Goal: Task Accomplishment & Management: Manage account settings

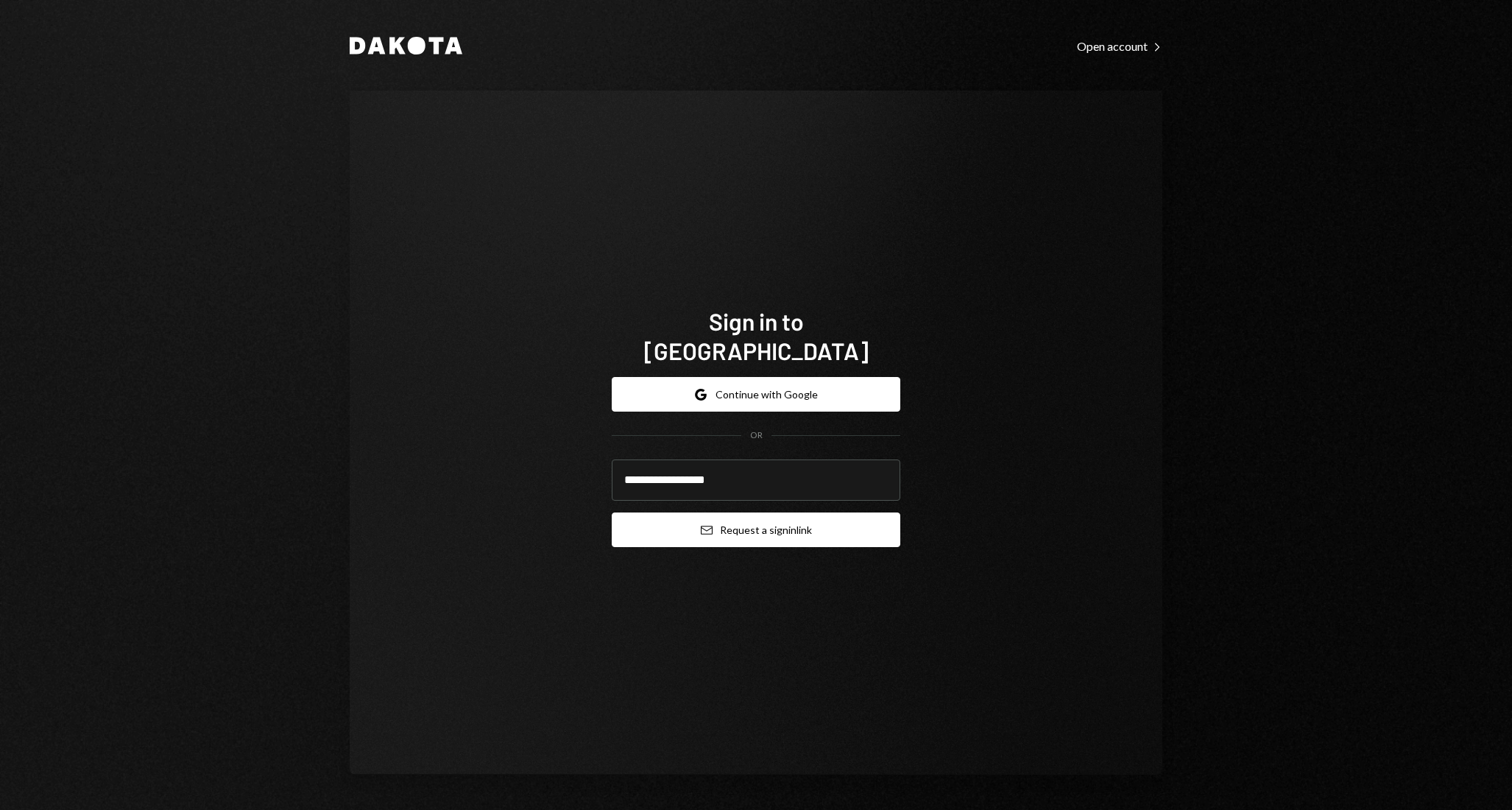
type input "**********"
click at [612, 513] on button "Email Request a sign in link" at bounding box center [756, 529] width 289 height 35
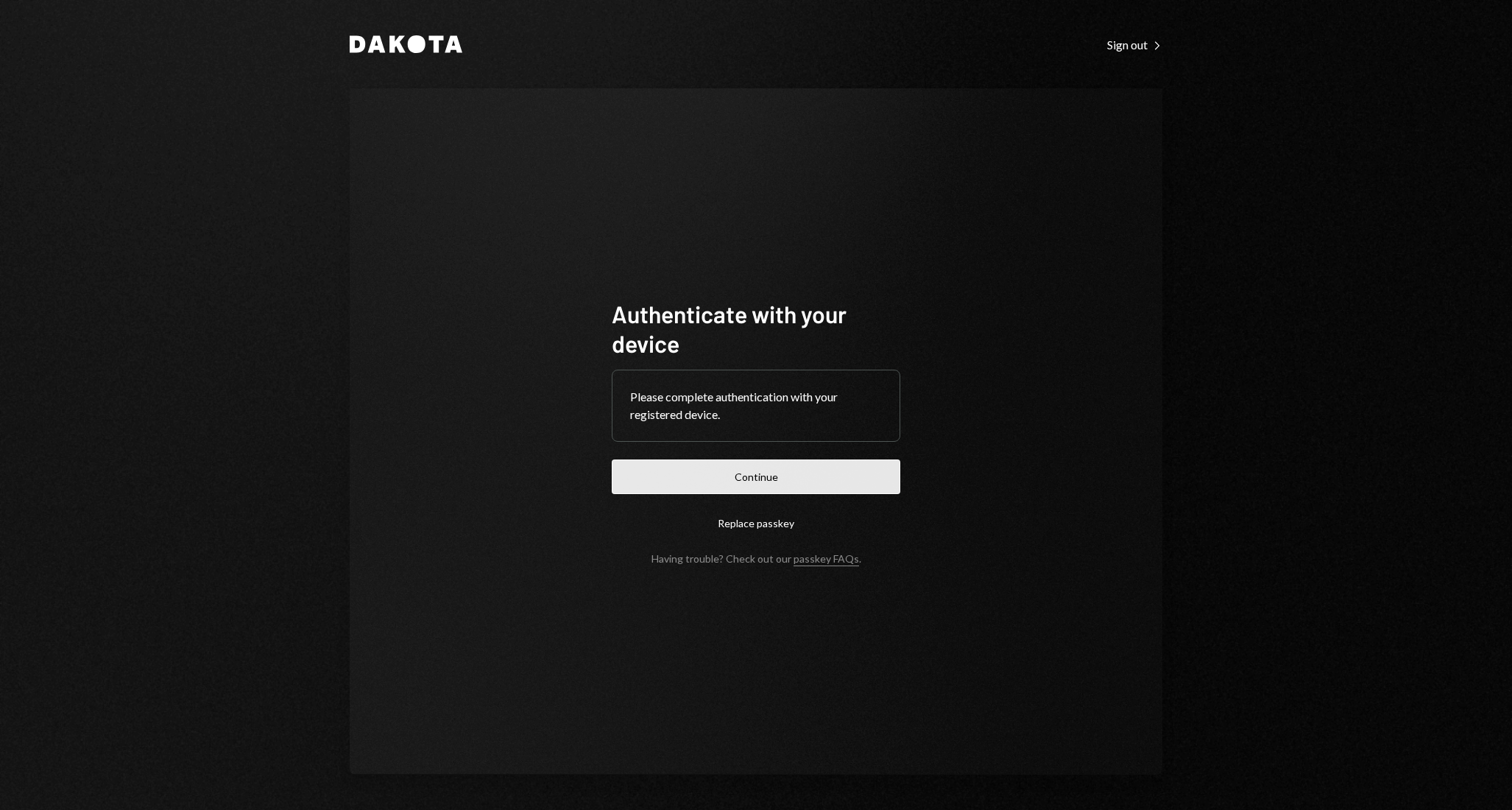
click at [766, 482] on button "Continue" at bounding box center [756, 476] width 289 height 35
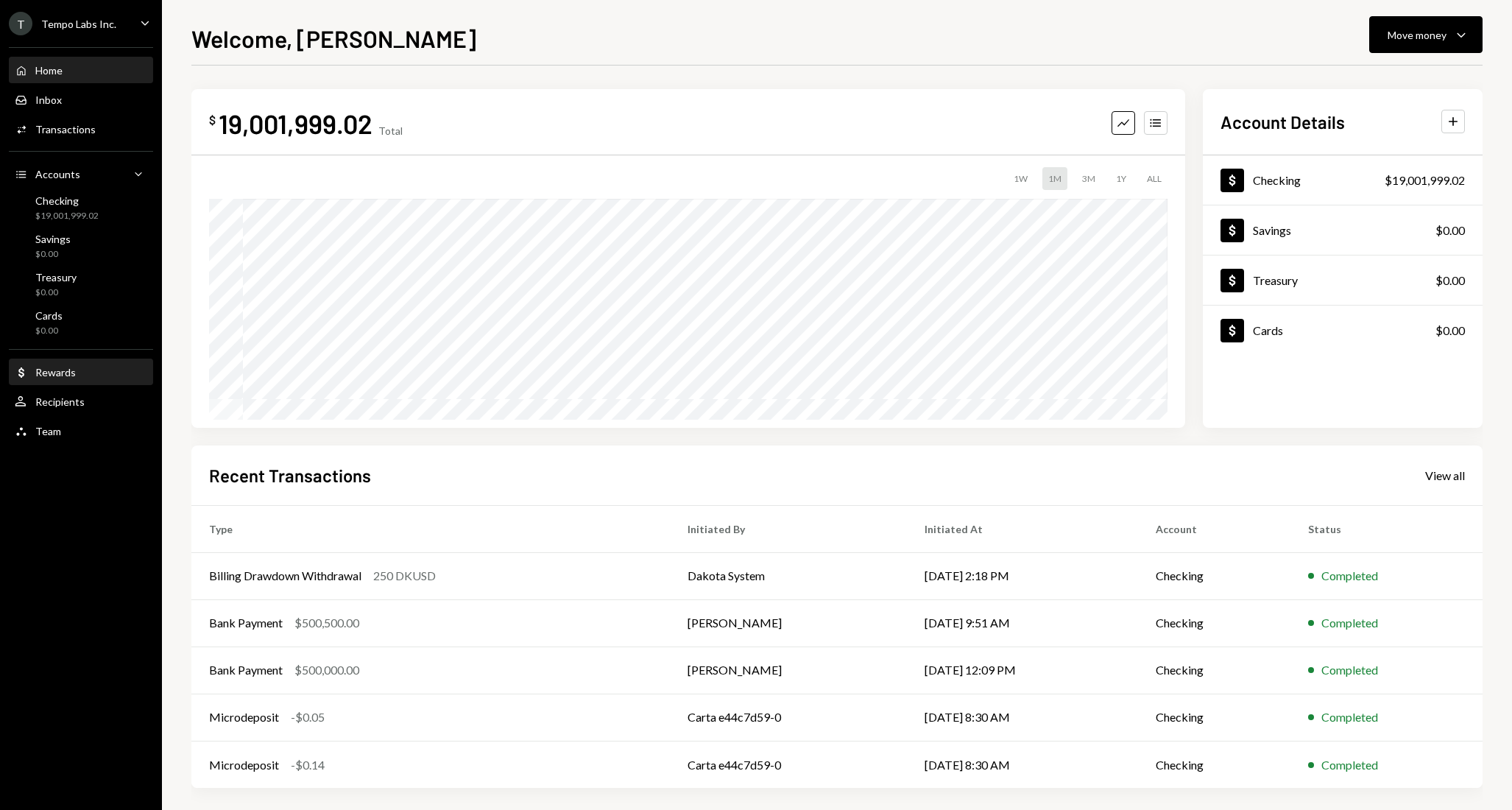
click at [79, 375] on div "Dollar Rewards" at bounding box center [81, 373] width 133 height 13
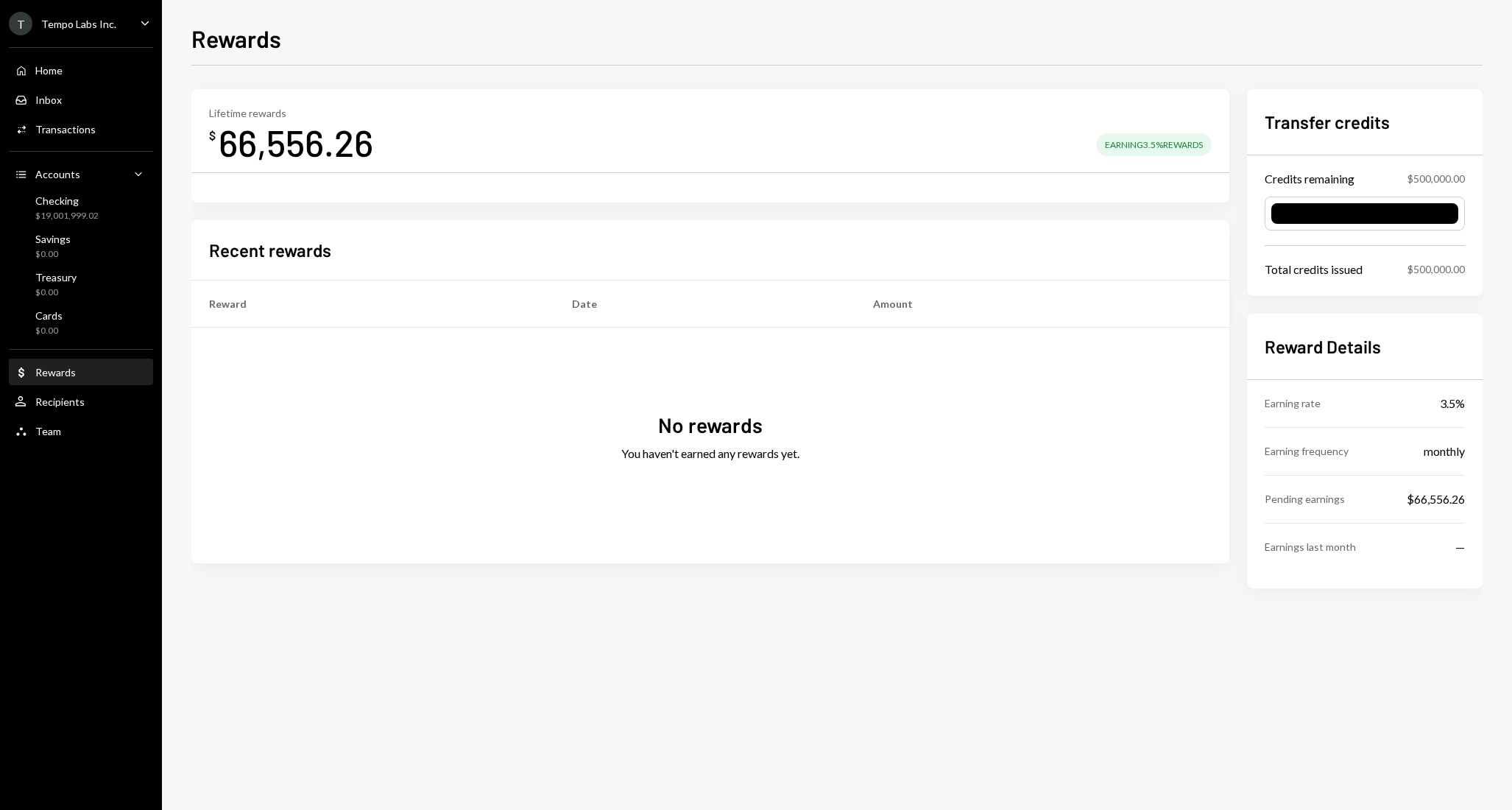
click at [328, 368] on div "No rewards You haven't earned any rewards yet." at bounding box center [710, 446] width 1038 height 236
click at [1372, 216] on div at bounding box center [1365, 214] width 187 height 21
click at [139, 19] on icon "Caret Down" at bounding box center [145, 23] width 16 height 16
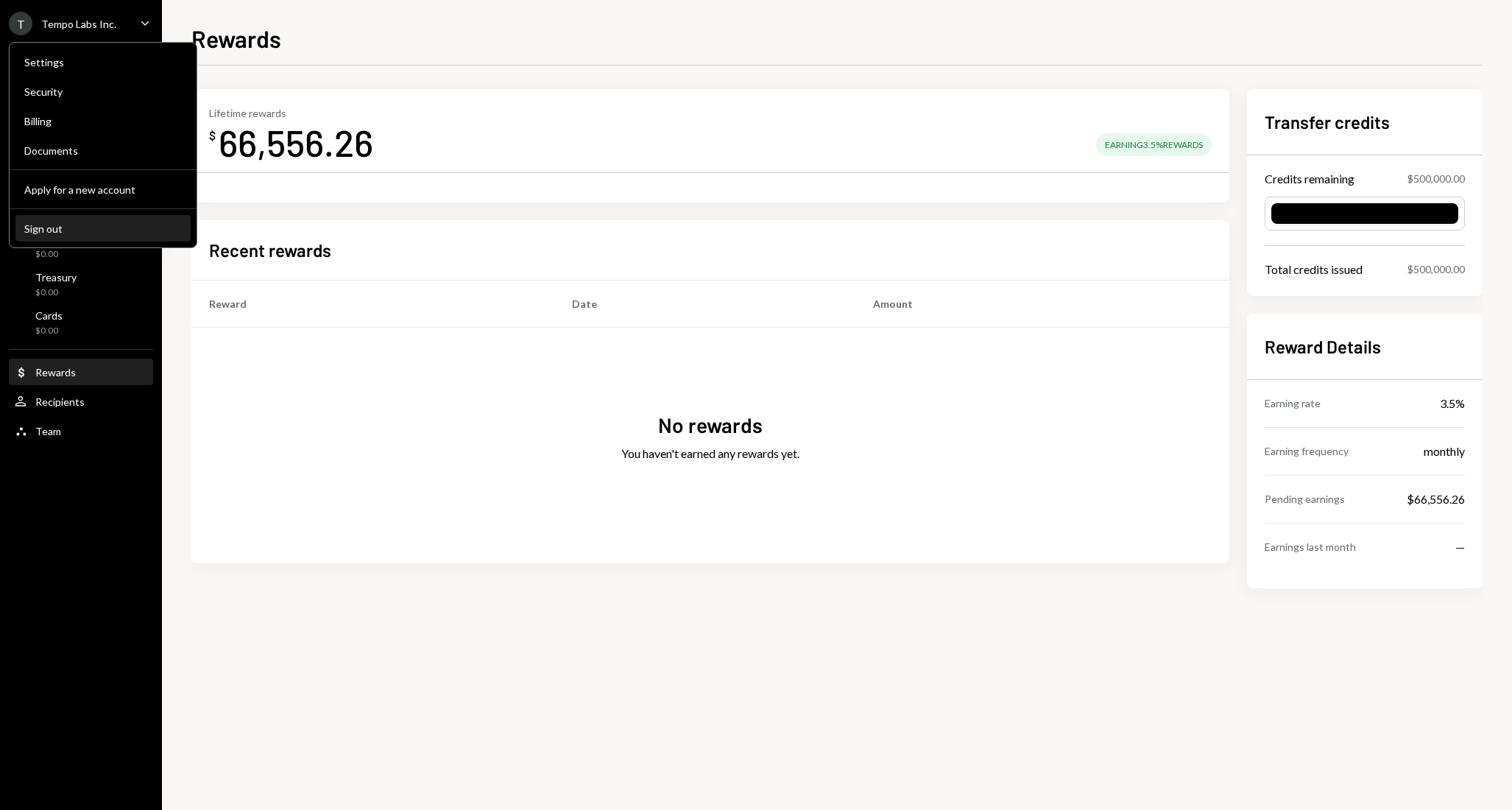
click at [90, 221] on button "Sign out" at bounding box center [103, 229] width 175 height 27
